Goal: Task Accomplishment & Management: Use online tool/utility

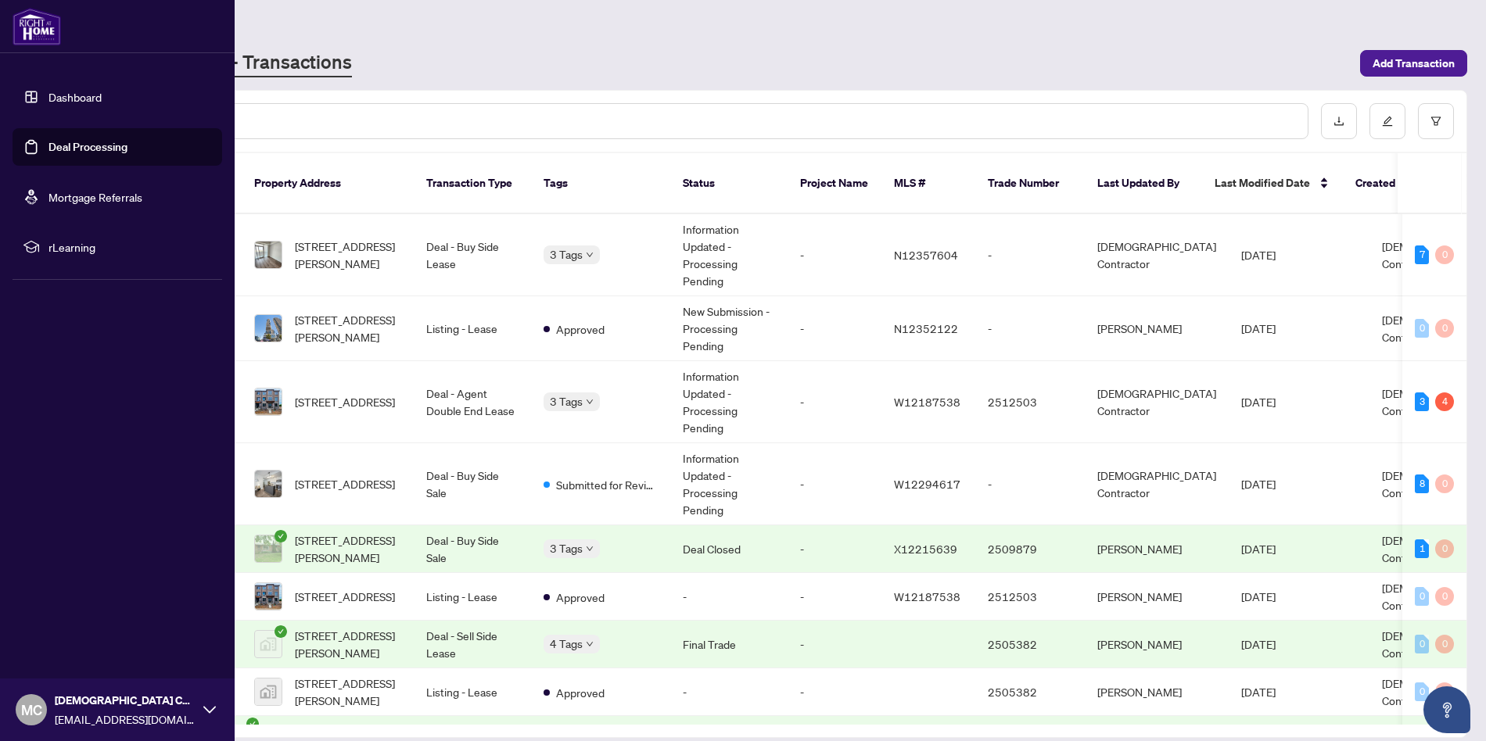
click at [66, 99] on link "Dashboard" at bounding box center [74, 97] width 53 height 14
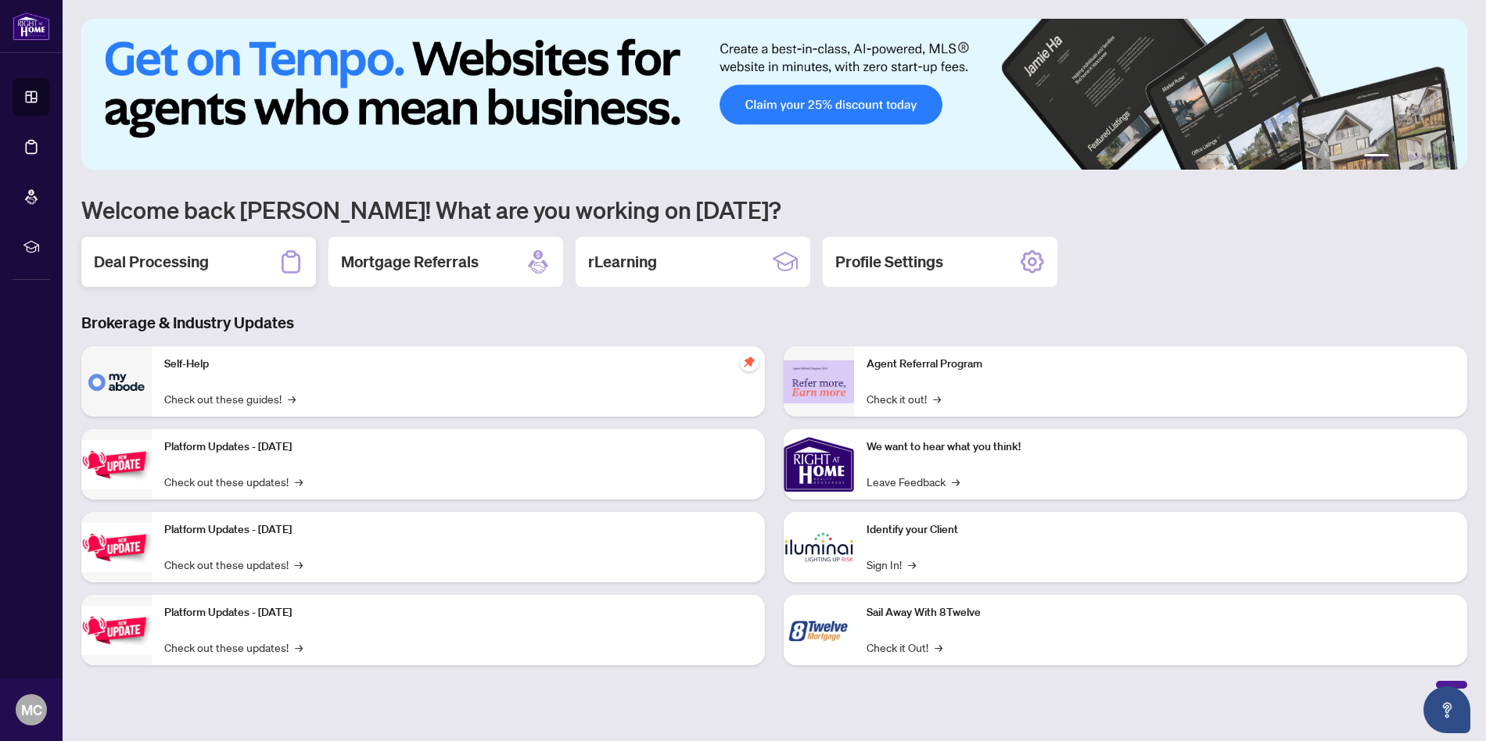
click at [194, 262] on h2 "Deal Processing" at bounding box center [151, 262] width 115 height 22
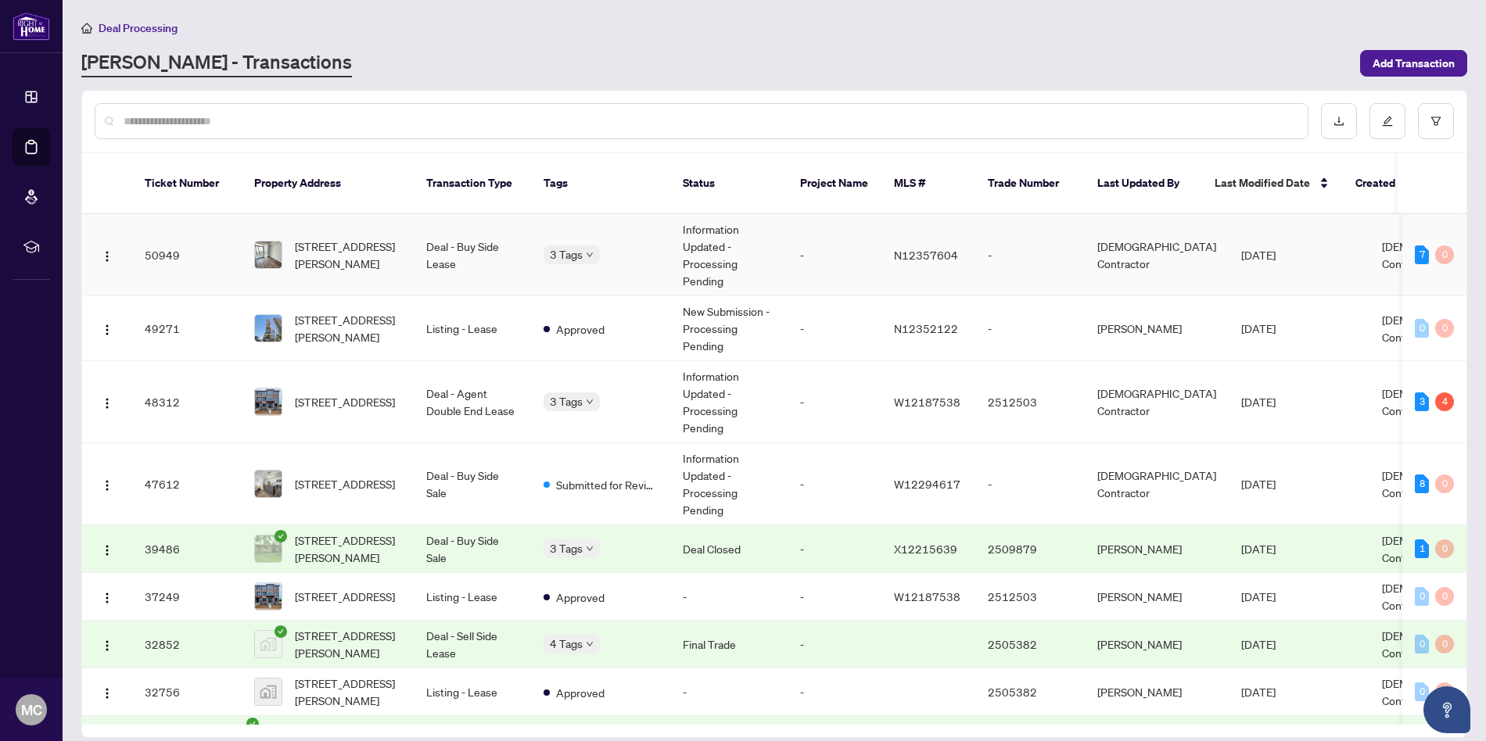
click at [1382, 239] on span "[DEMOGRAPHIC_DATA] Contractor" at bounding box center [1441, 254] width 119 height 31
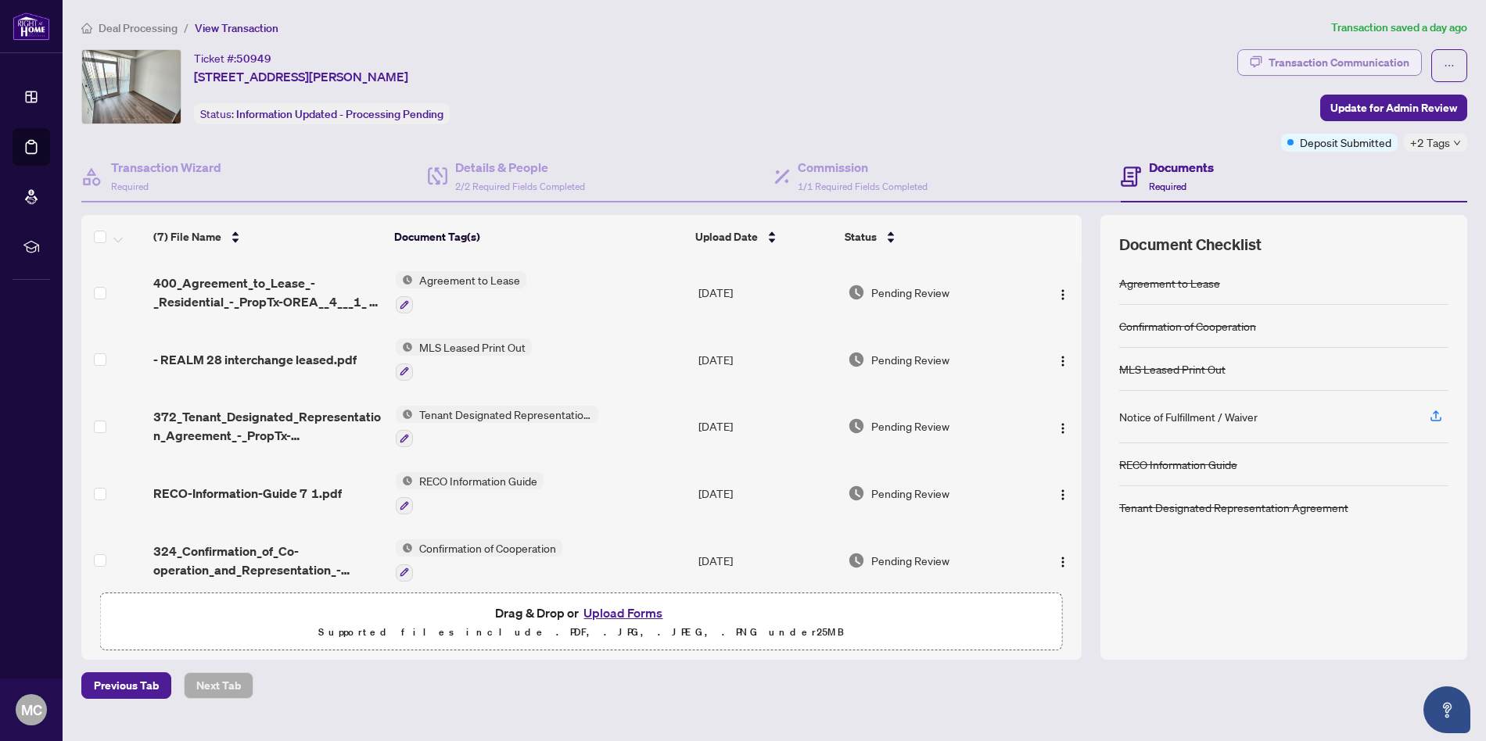
click at [1314, 66] on div "Transaction Communication" at bounding box center [1338, 62] width 141 height 25
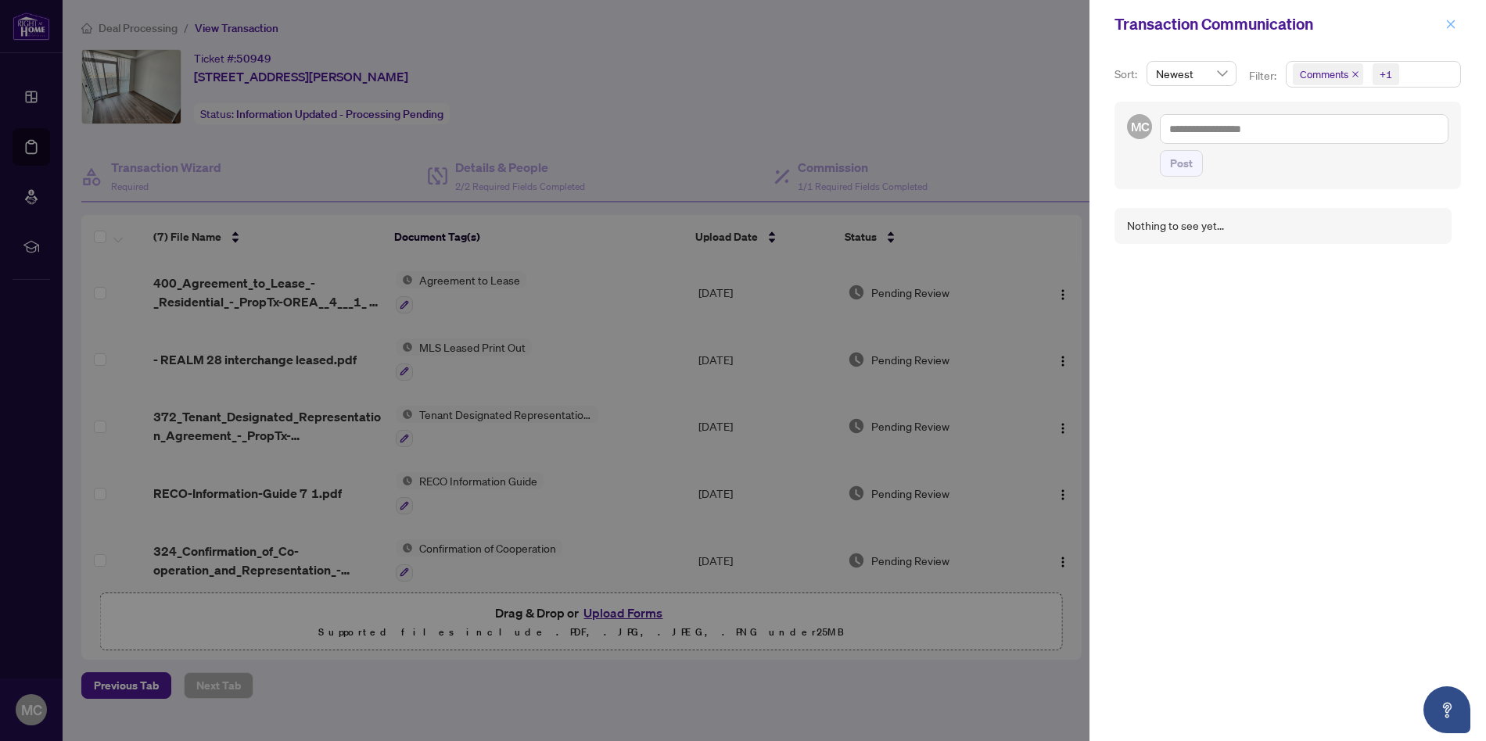
click at [1457, 17] on button "button" at bounding box center [1450, 24] width 20 height 19
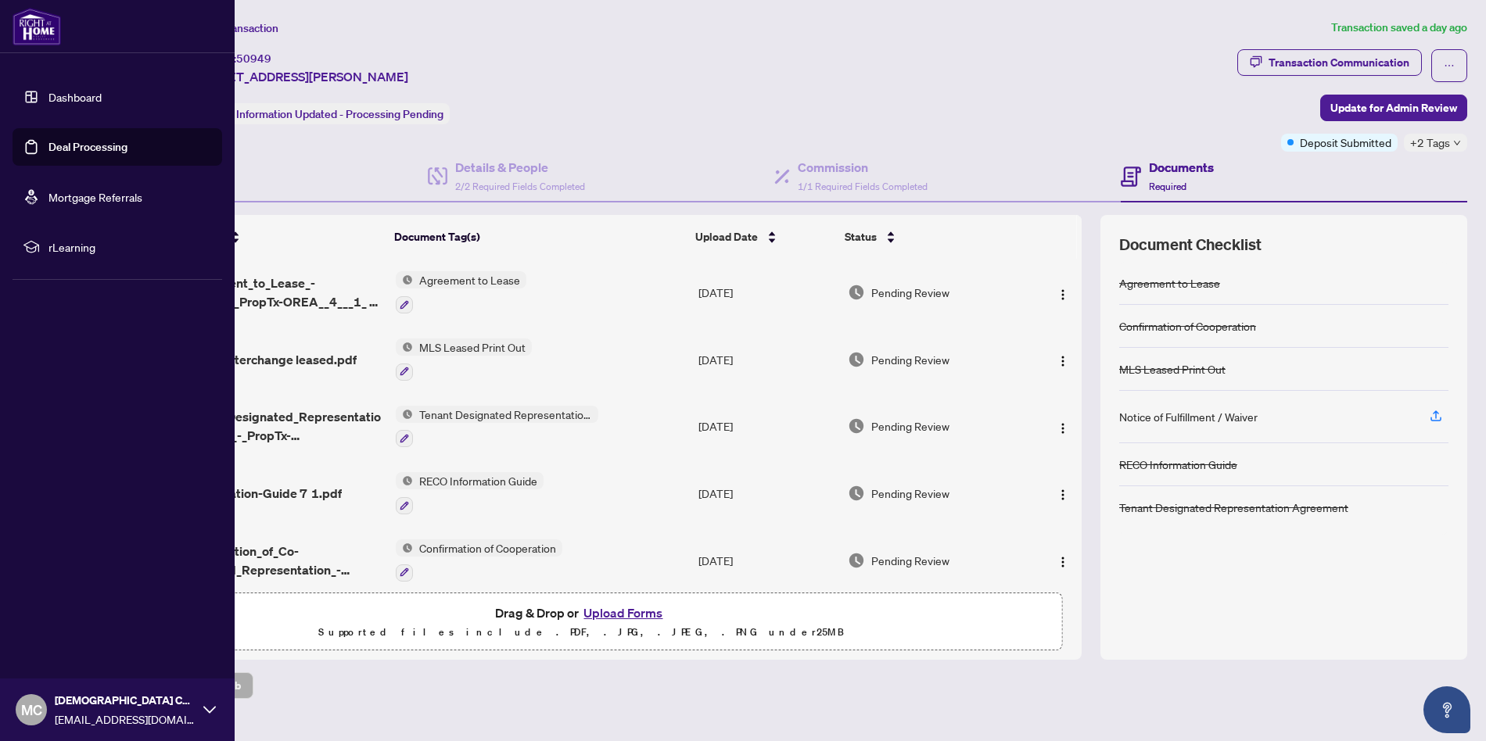
click at [60, 93] on link "Dashboard" at bounding box center [74, 97] width 53 height 14
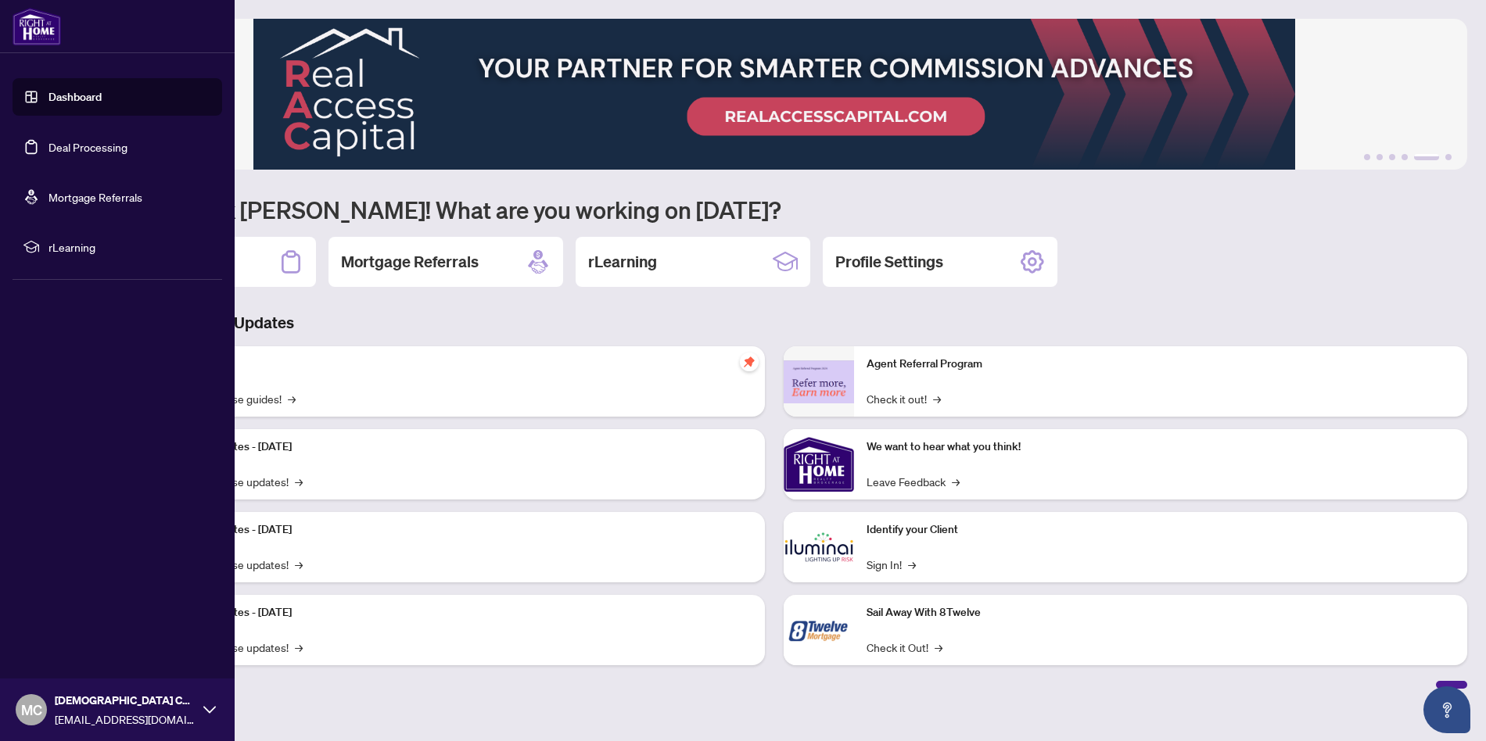
click at [102, 94] on link "Dashboard" at bounding box center [74, 97] width 53 height 14
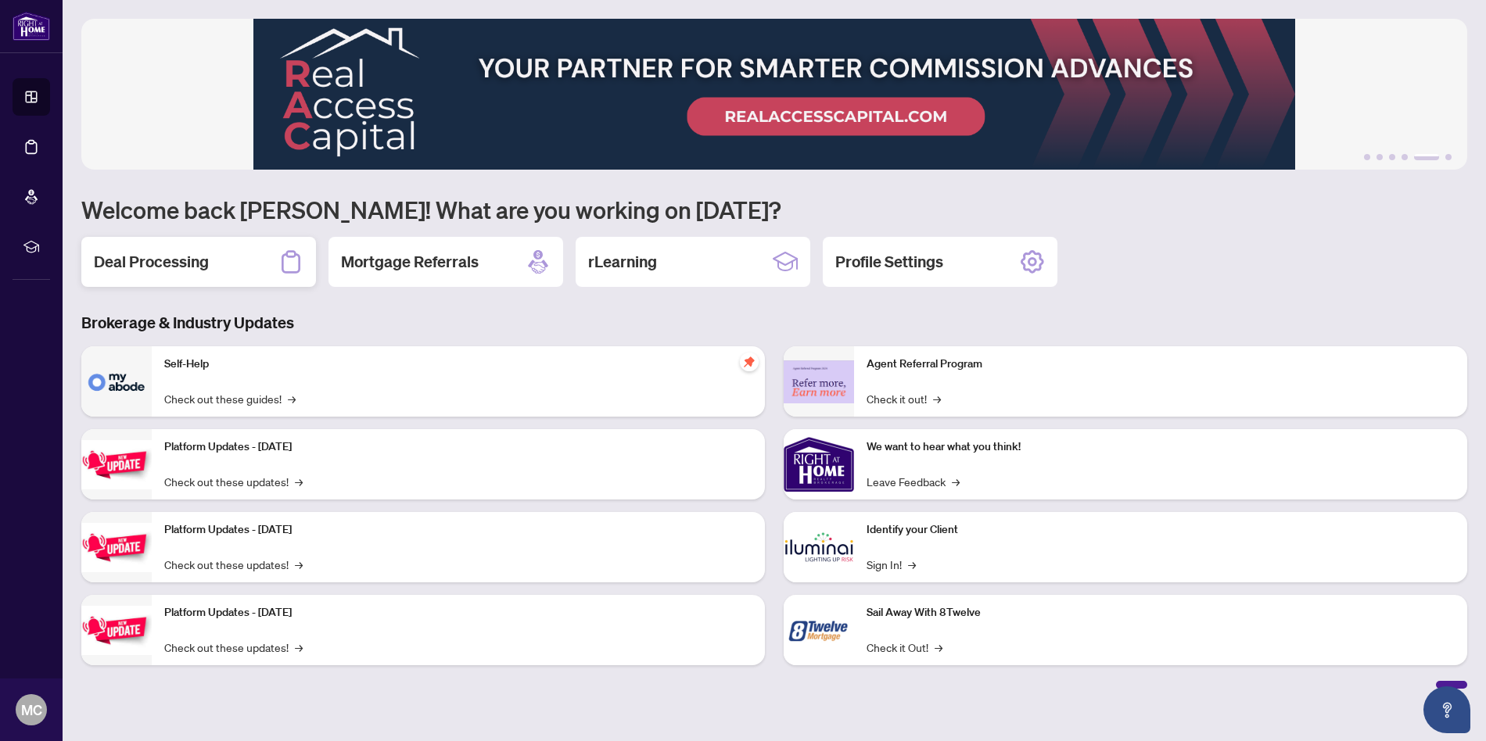
click at [158, 260] on h2 "Deal Processing" at bounding box center [151, 262] width 115 height 22
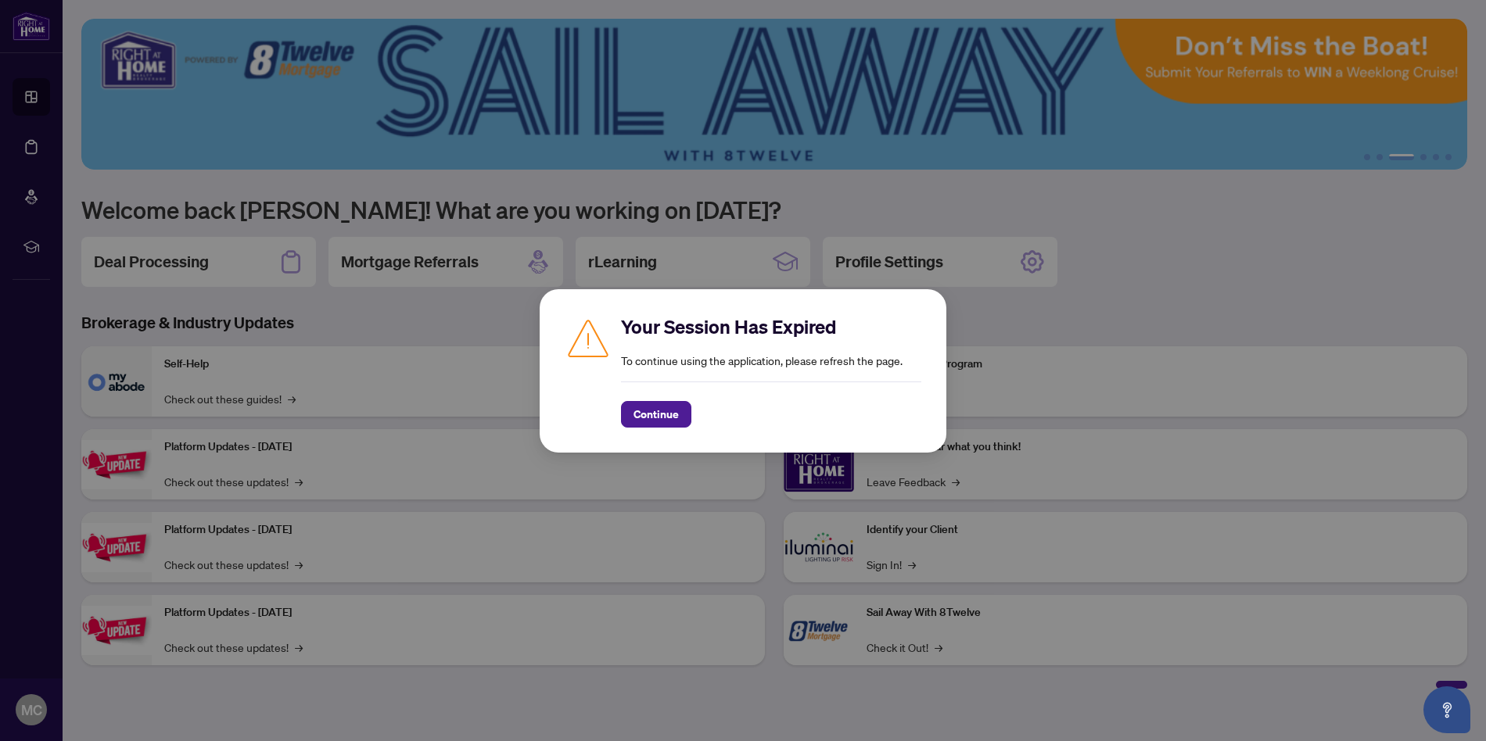
drag, startPoint x: 663, startPoint y: 415, endPoint x: 650, endPoint y: 389, distance: 29.7
click at [663, 415] on span "Continue" at bounding box center [655, 414] width 45 height 25
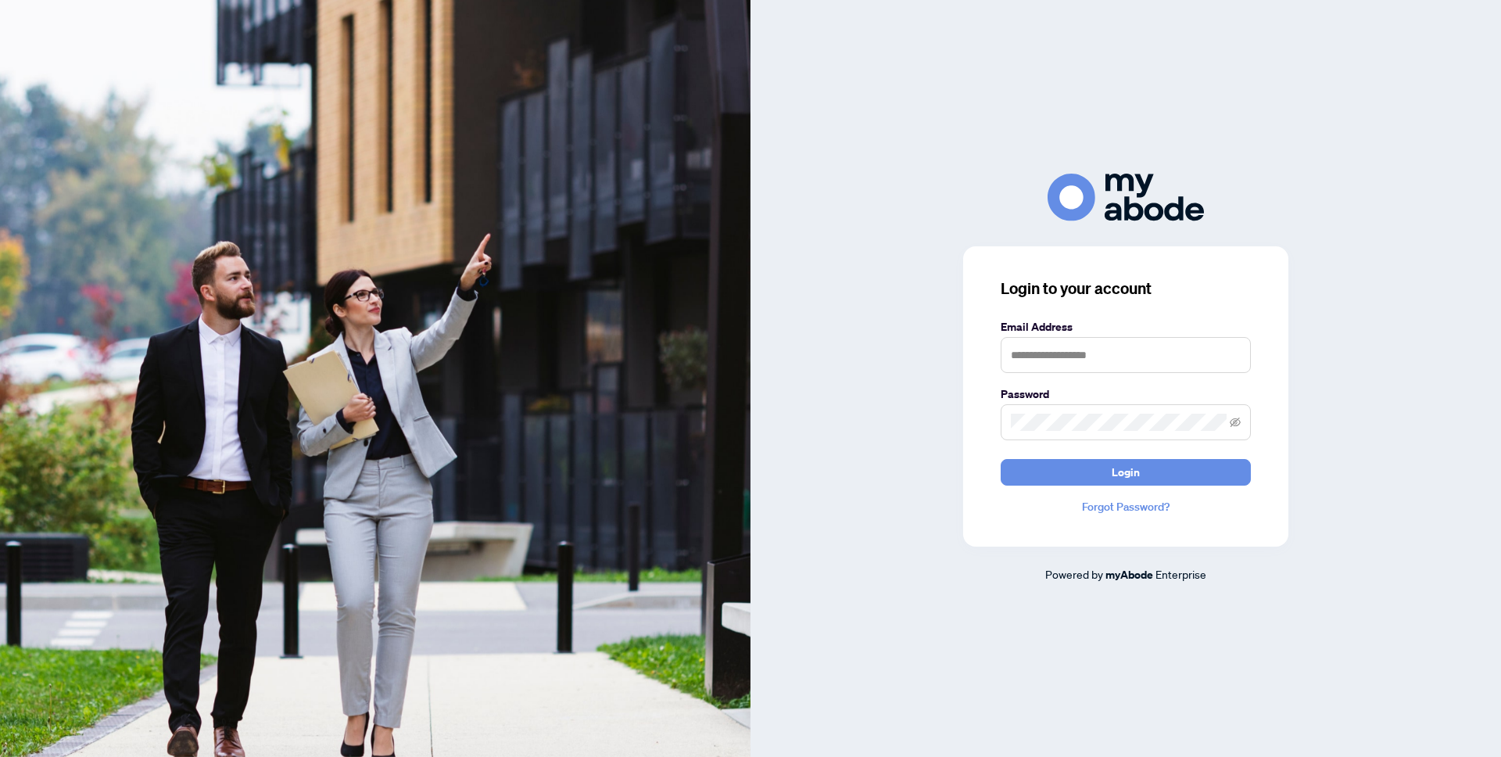
click at [1045, 333] on label "Email Address" at bounding box center [1126, 326] width 250 height 17
click at [1041, 346] on input "text" at bounding box center [1126, 355] width 250 height 36
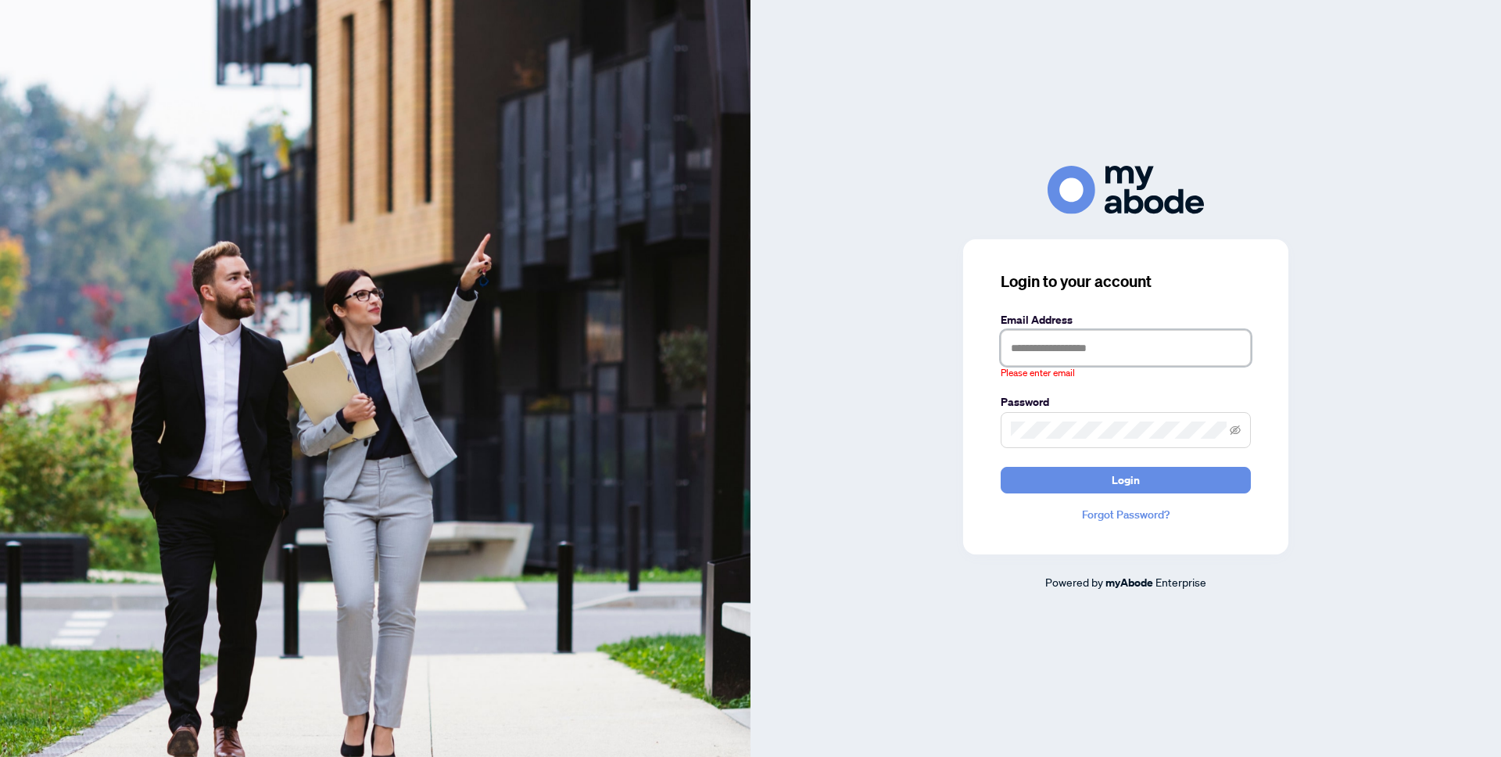
type input "**********"
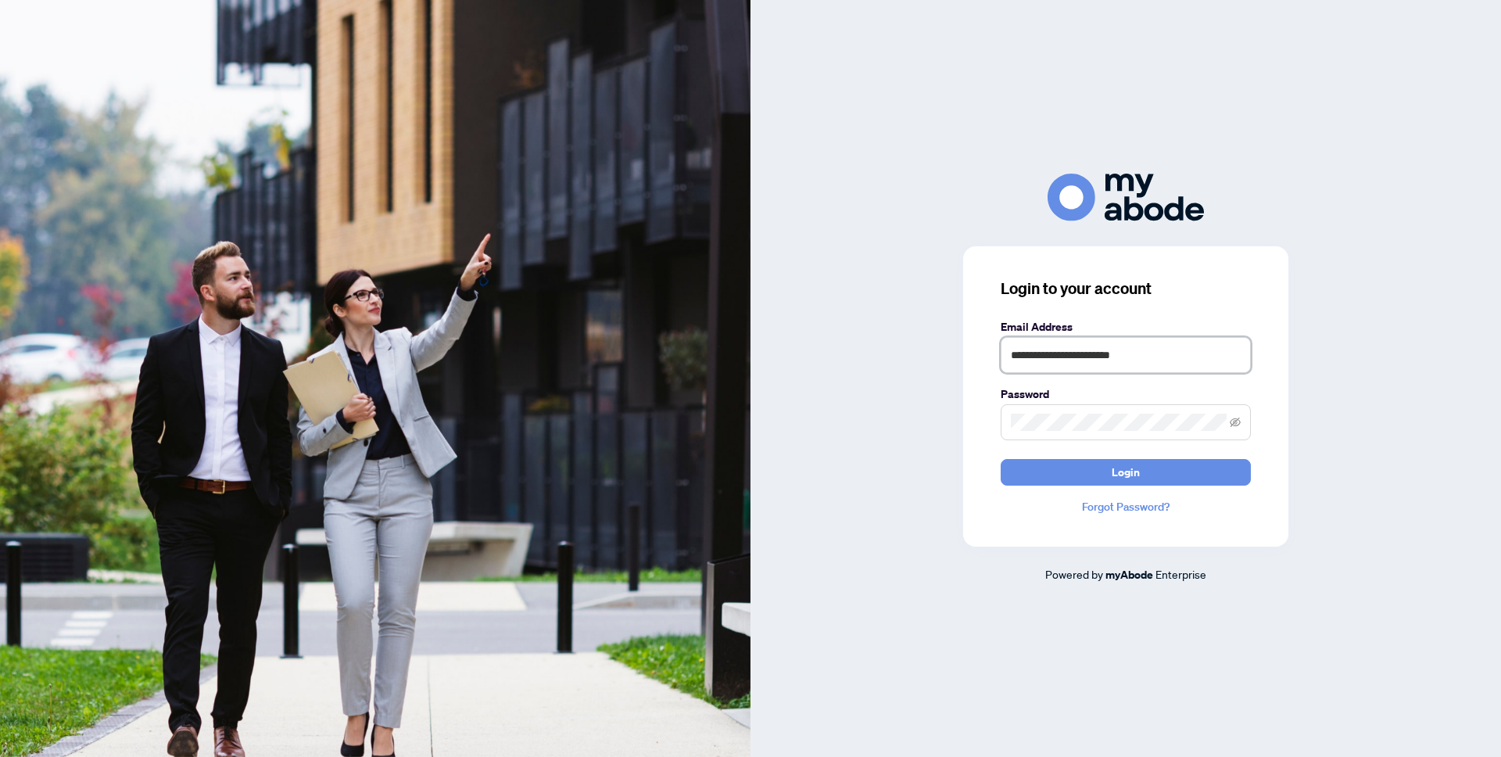
click at [1001, 459] on button "Login" at bounding box center [1126, 472] width 250 height 27
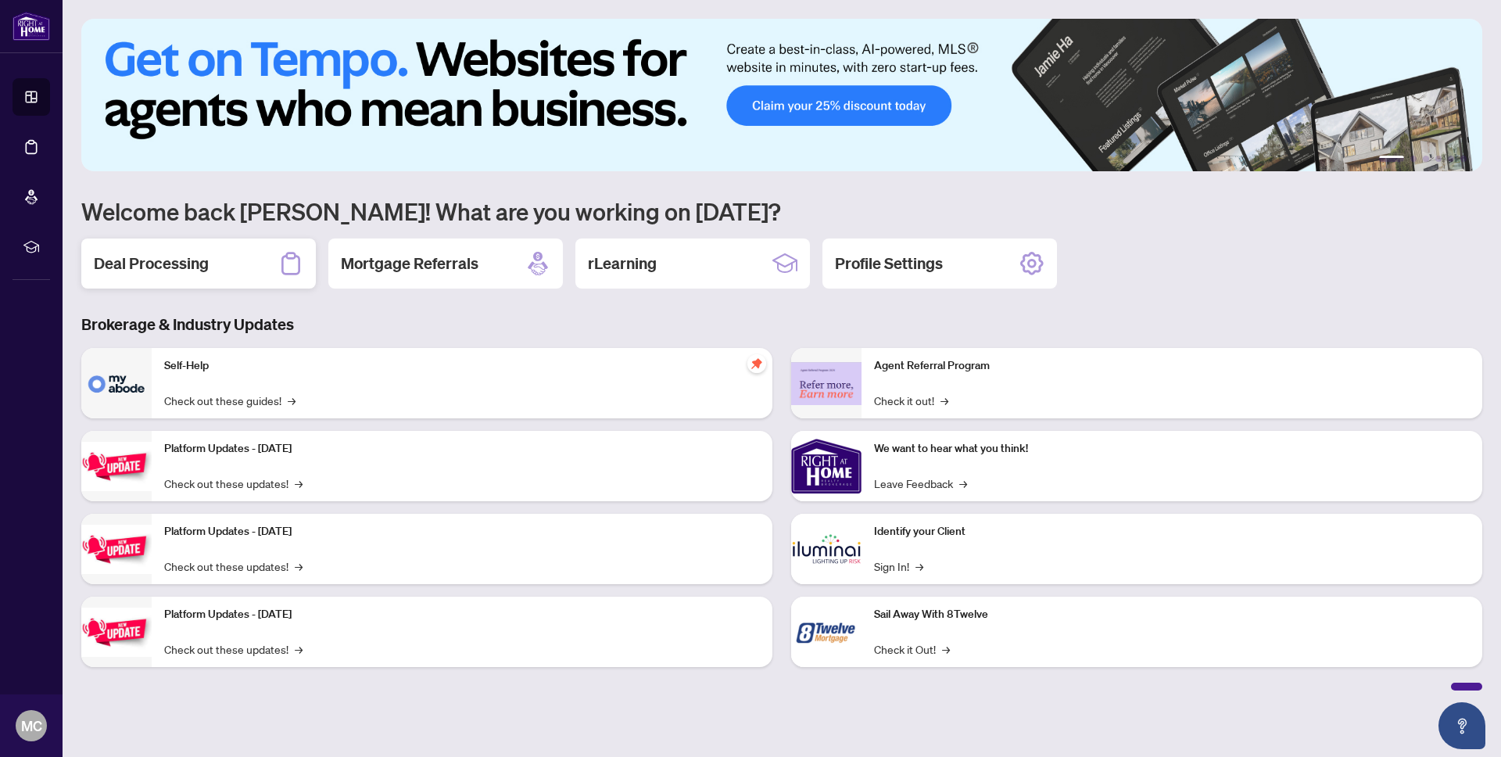
click at [212, 259] on div "Deal Processing" at bounding box center [198, 263] width 235 height 50
